Goal: Check status: Check status

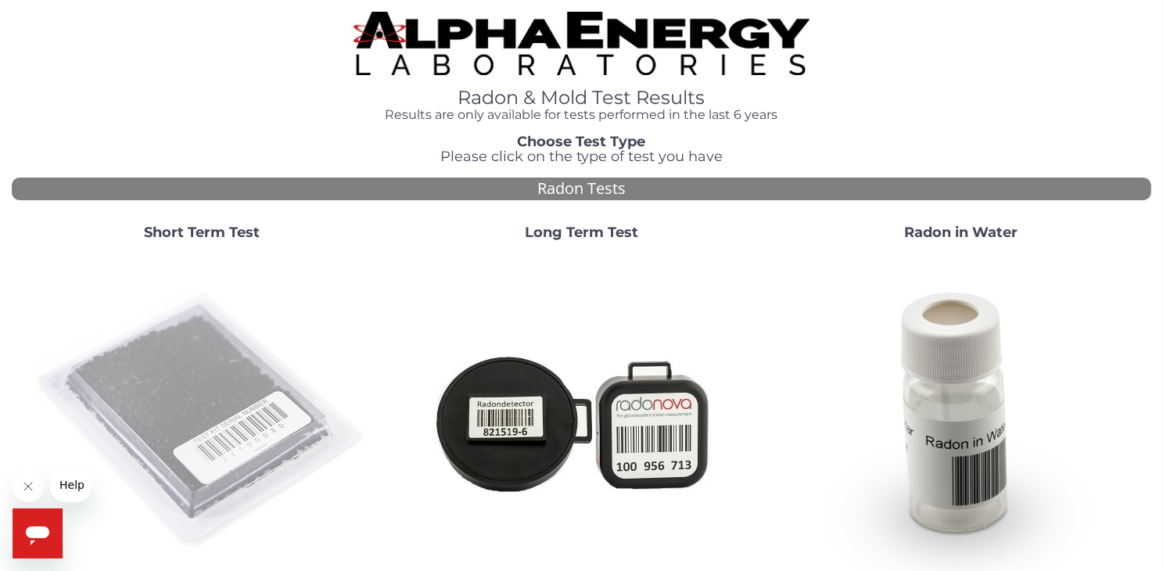
click at [183, 382] on img at bounding box center [202, 421] width 336 height 336
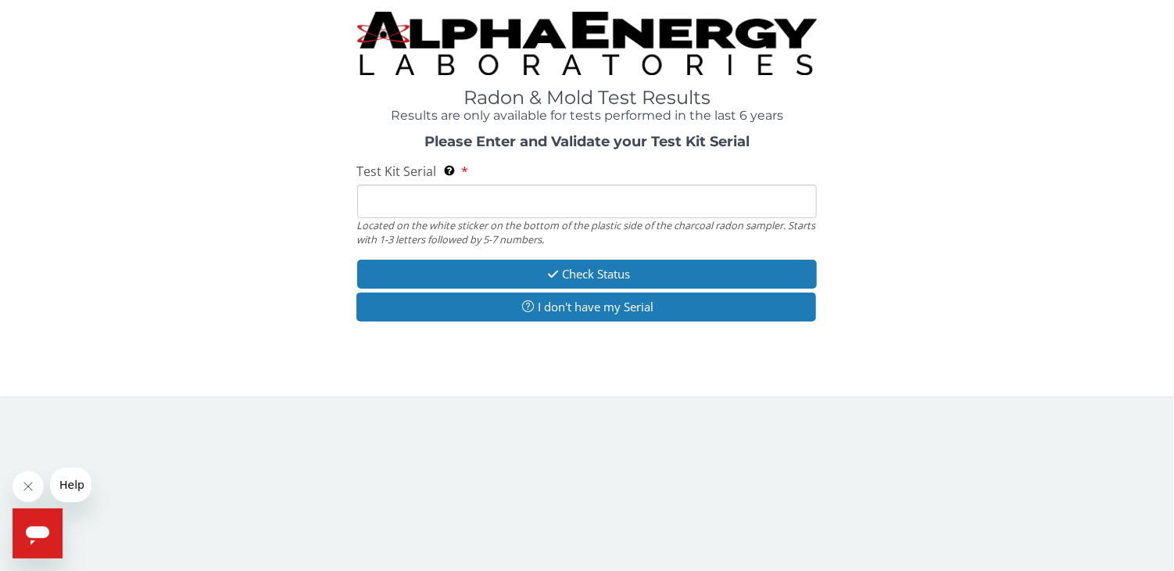
click at [402, 202] on input "Test Kit Serial Located on the white sticker on the bottom of the plastic side …" at bounding box center [587, 202] width 461 height 34
click at [504, 210] on input "Test Kit Serial Located on the white sticker on the bottom of the plastic side …" at bounding box center [587, 202] width 461 height 34
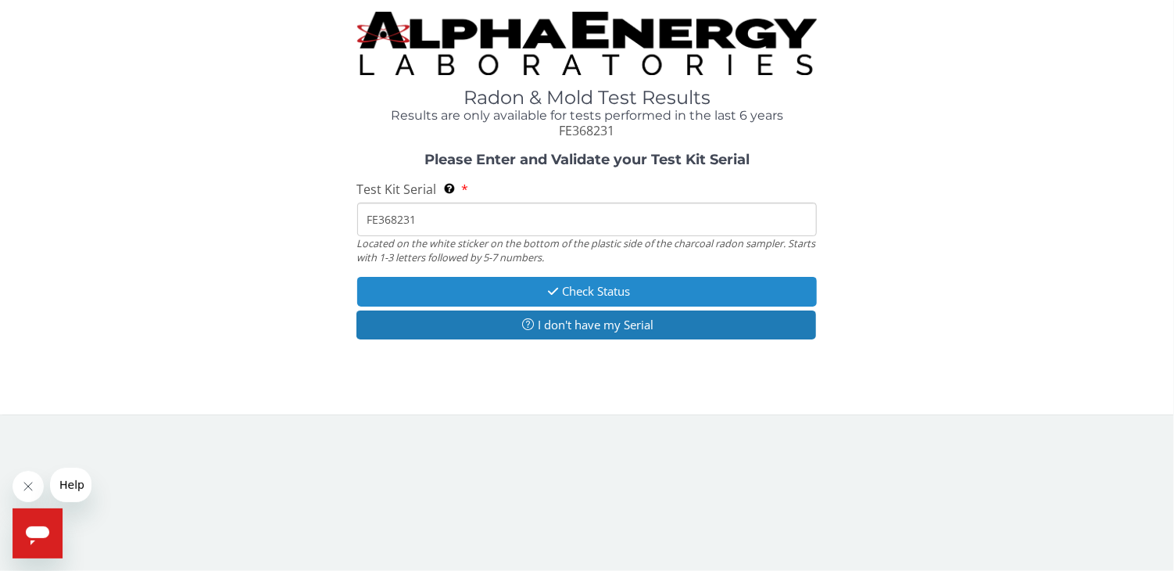
type input "FE368231"
click at [511, 288] on button "Check Status" at bounding box center [587, 291] width 461 height 29
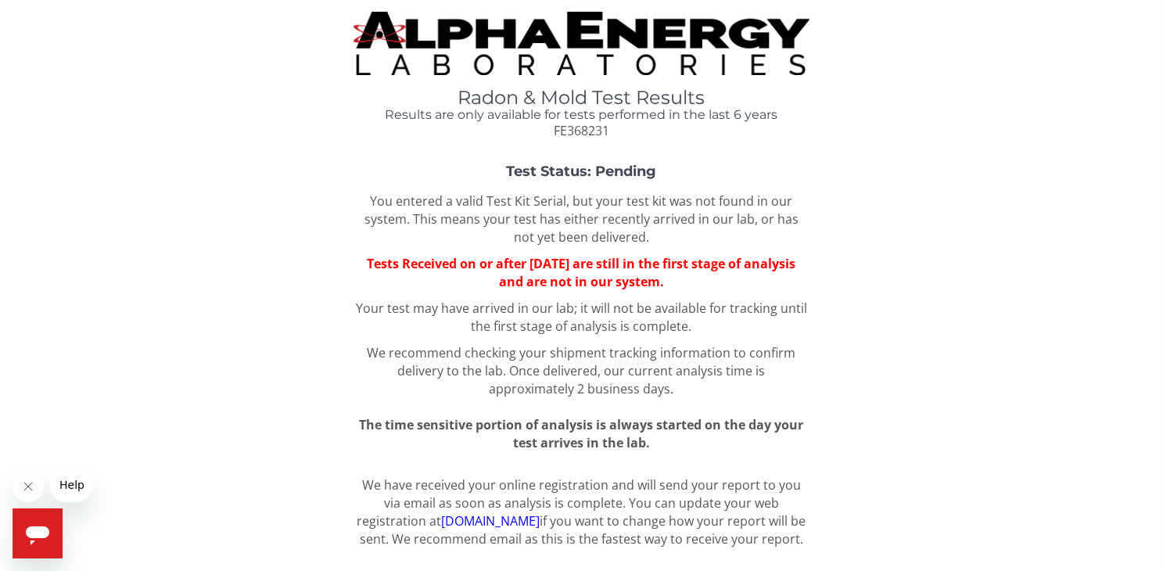
click at [441, 518] on link "[DOMAIN_NAME]" at bounding box center [490, 520] width 99 height 17
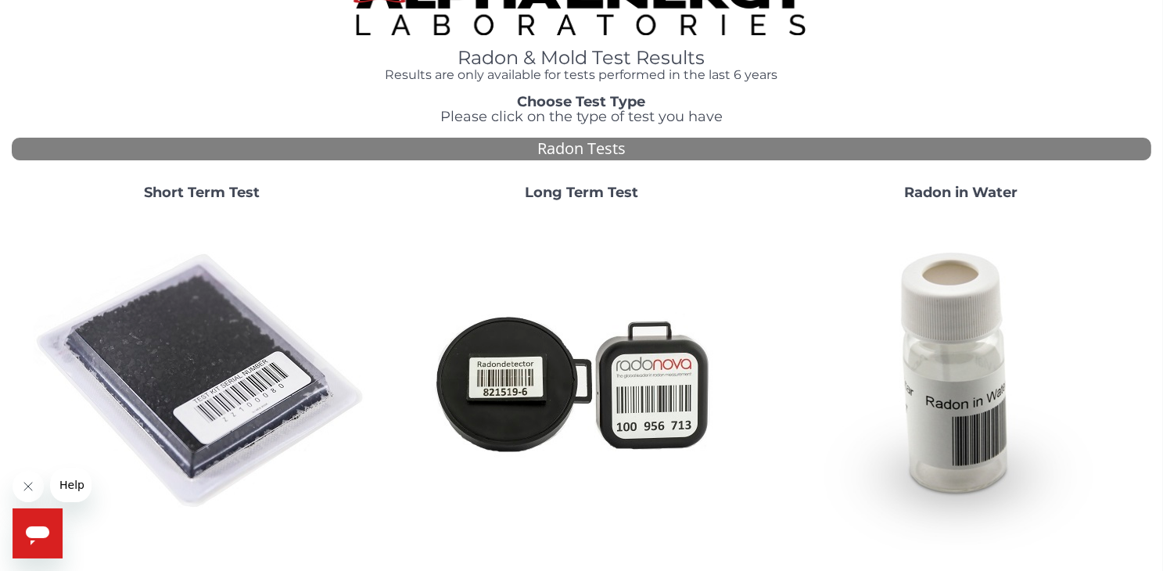
scroll to position [44, 0]
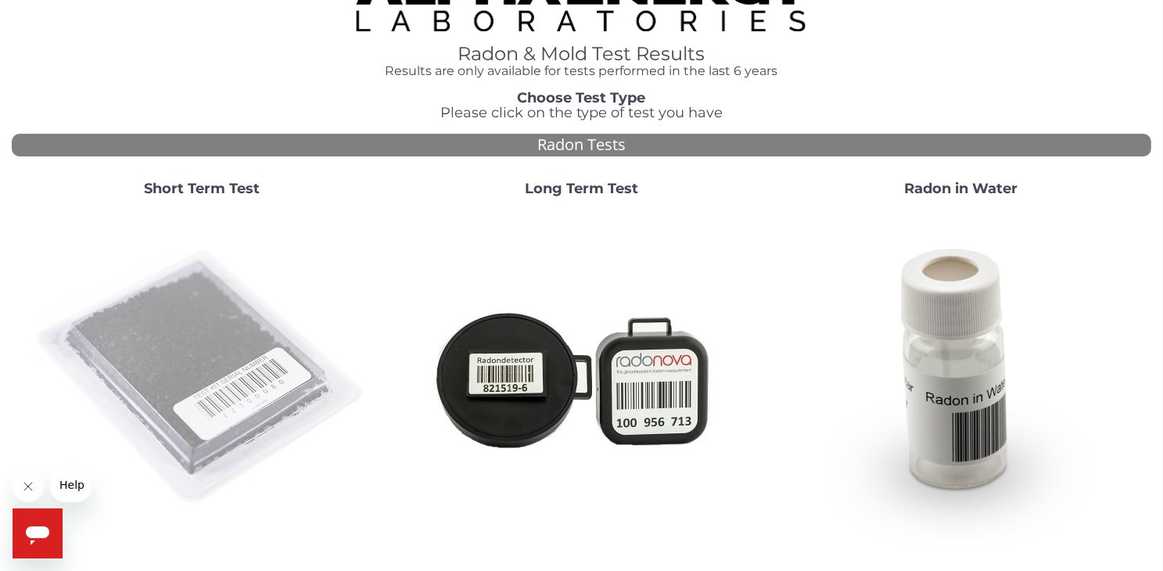
click at [204, 340] on img at bounding box center [202, 378] width 336 height 336
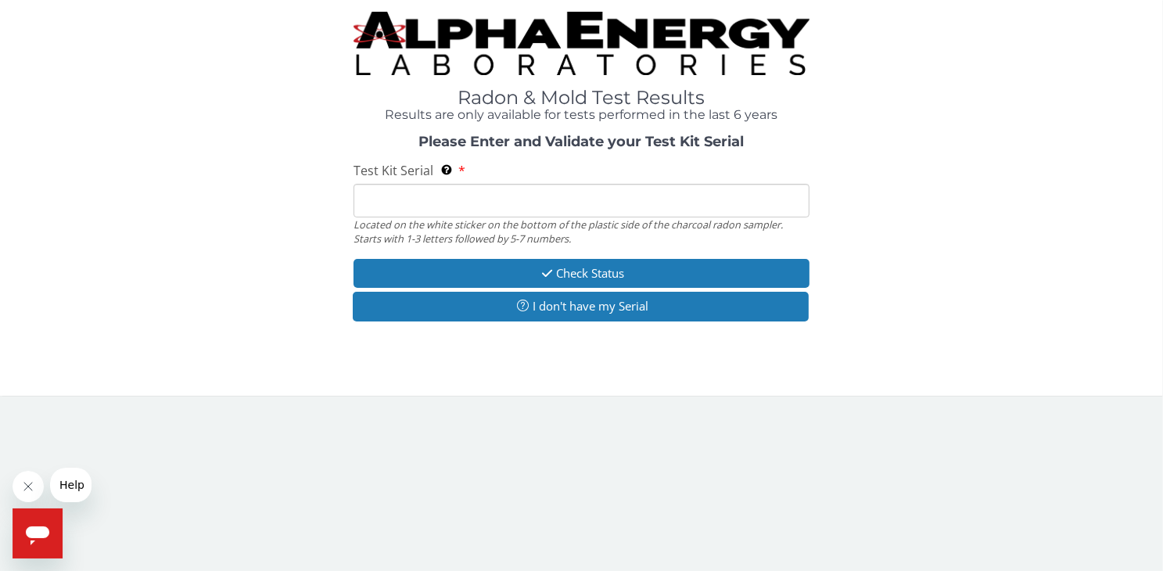
scroll to position [0, 0]
click at [465, 206] on input "Test Kit Serial Located on the white sticker on the bottom of the plastic side …" at bounding box center [587, 202] width 461 height 34
type input "FE368231"
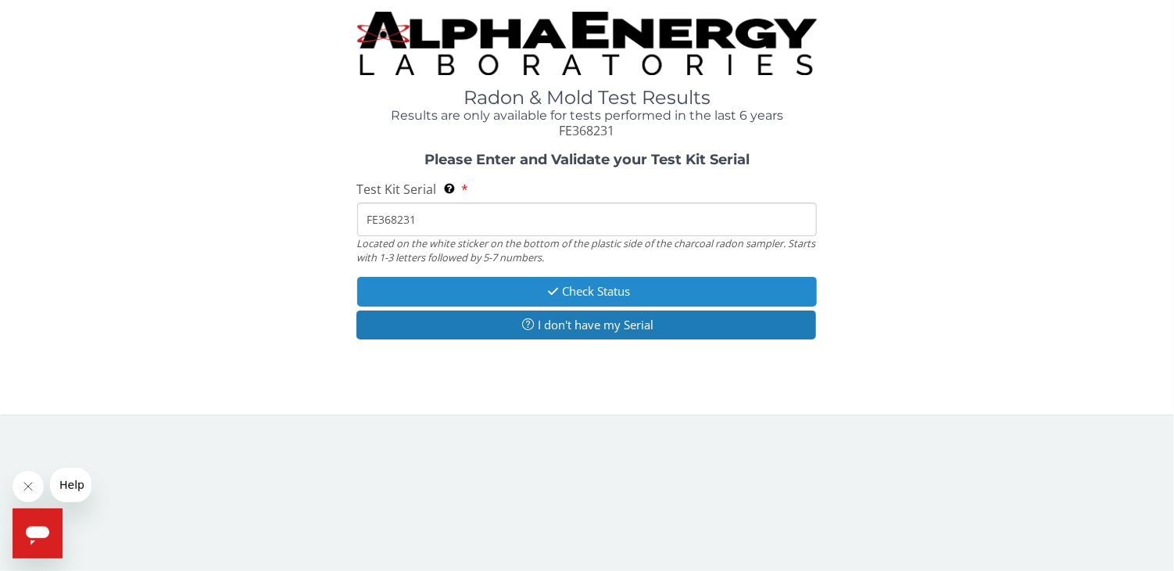
click at [554, 296] on icon "button" at bounding box center [553, 291] width 18 height 12
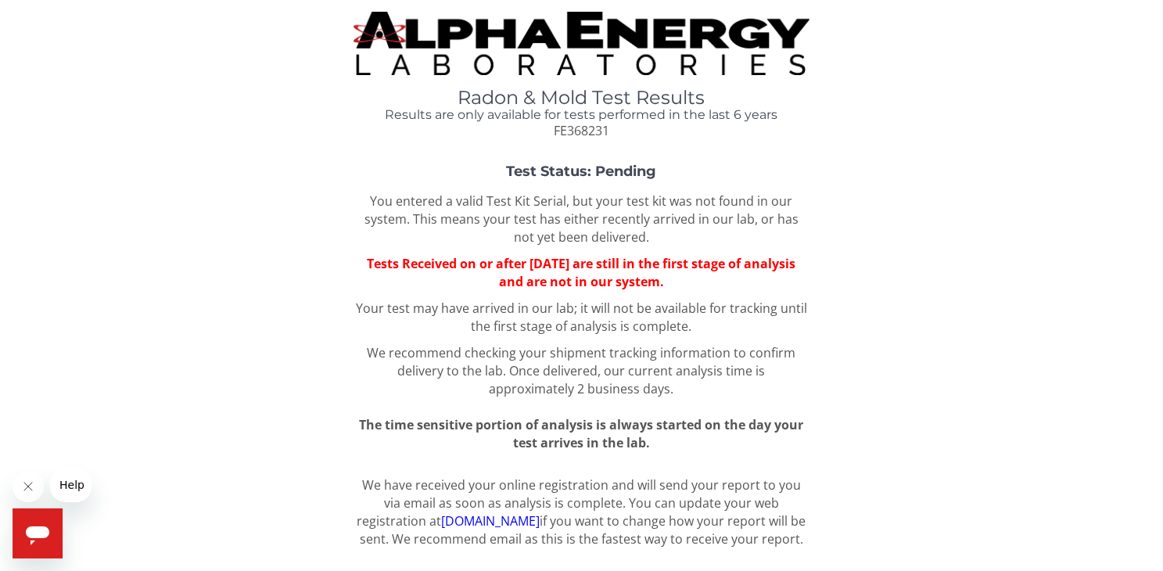
scroll to position [25, 0]
